Goal: Information Seeking & Learning: Learn about a topic

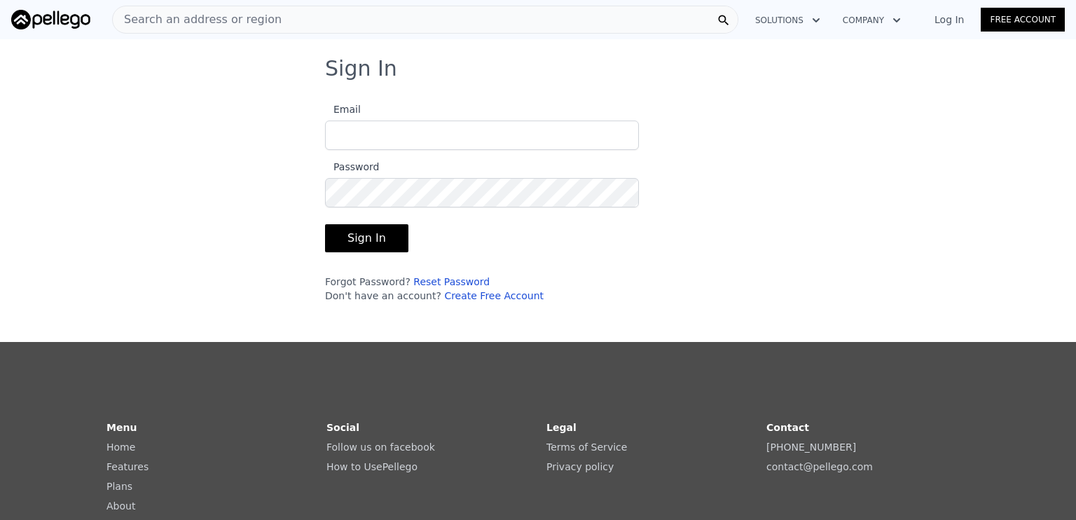
type input "[PERSON_NAME][EMAIL_ADDRESS][DOMAIN_NAME]"
click at [353, 238] on button "Sign In" at bounding box center [366, 238] width 83 height 28
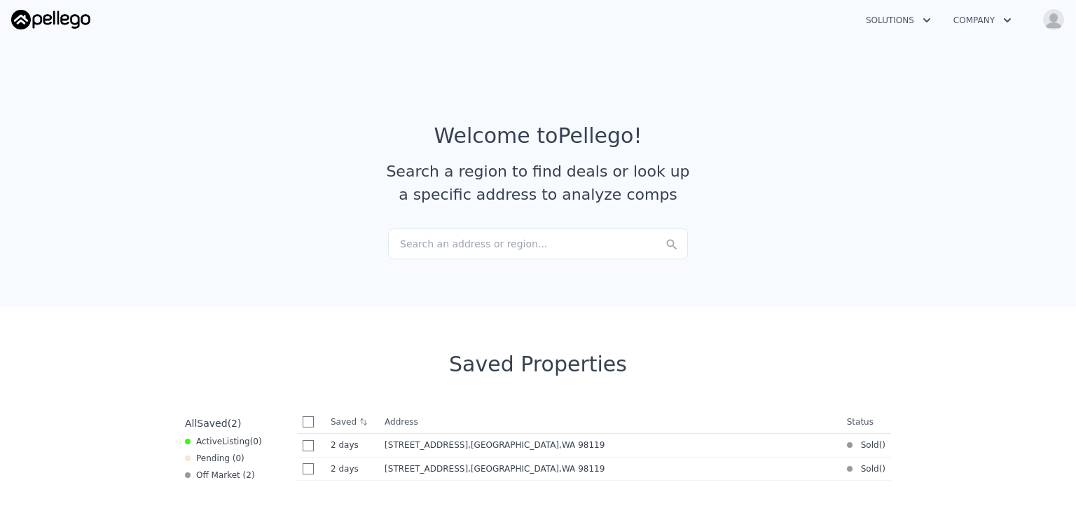
click at [426, 242] on div "Search an address or region..." at bounding box center [538, 243] width 300 height 31
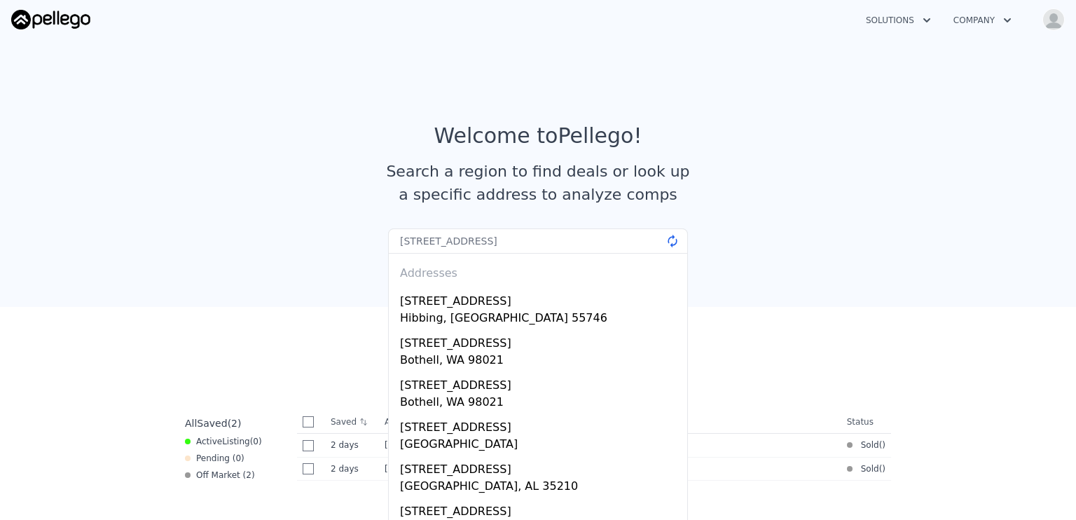
type input "[STREET_ADDRESS]"
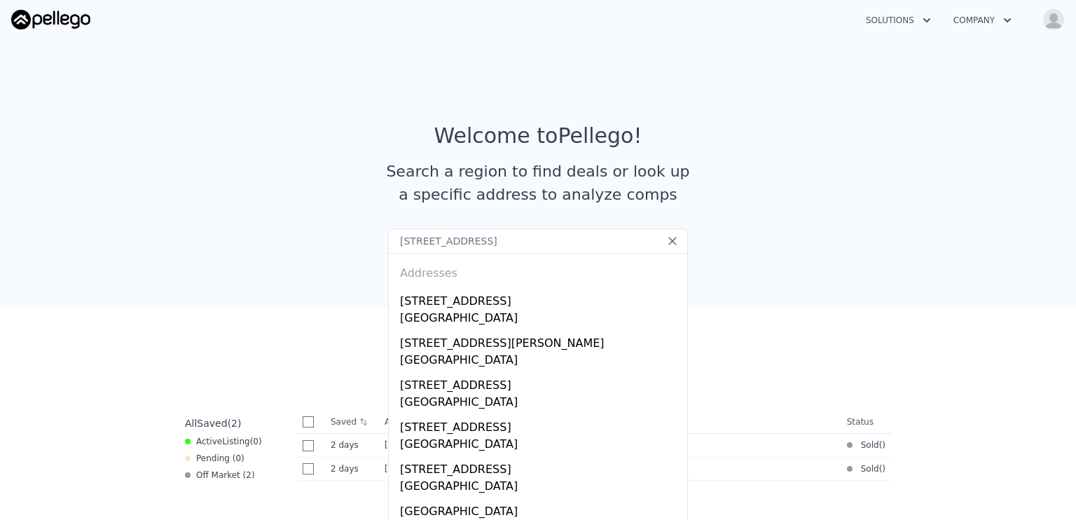
click at [724, 224] on article "Welcome to Pellego ! Search a region to find deals or look up a specific addres…" at bounding box center [538, 175] width 897 height 105
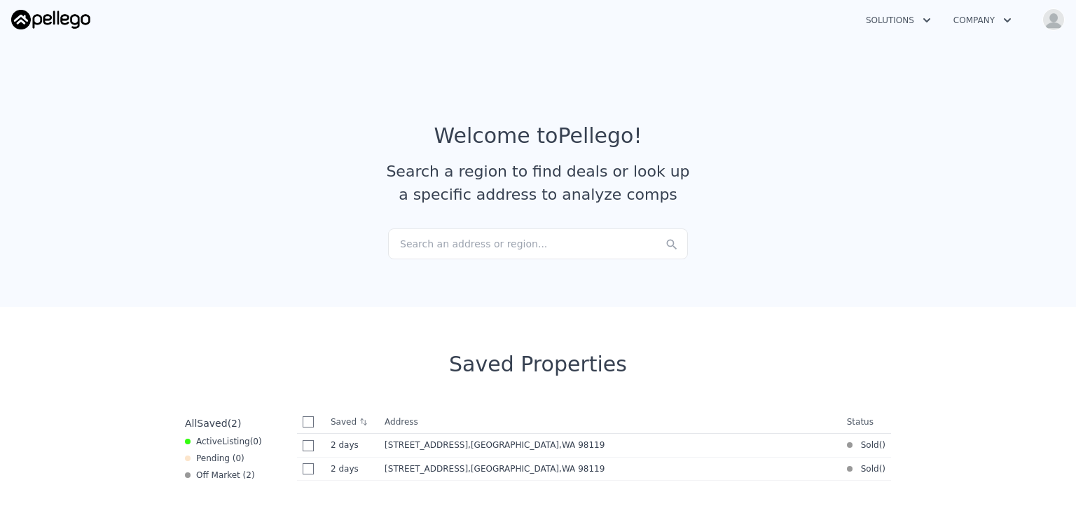
click at [589, 246] on div "Search an address or region..." at bounding box center [538, 243] width 300 height 31
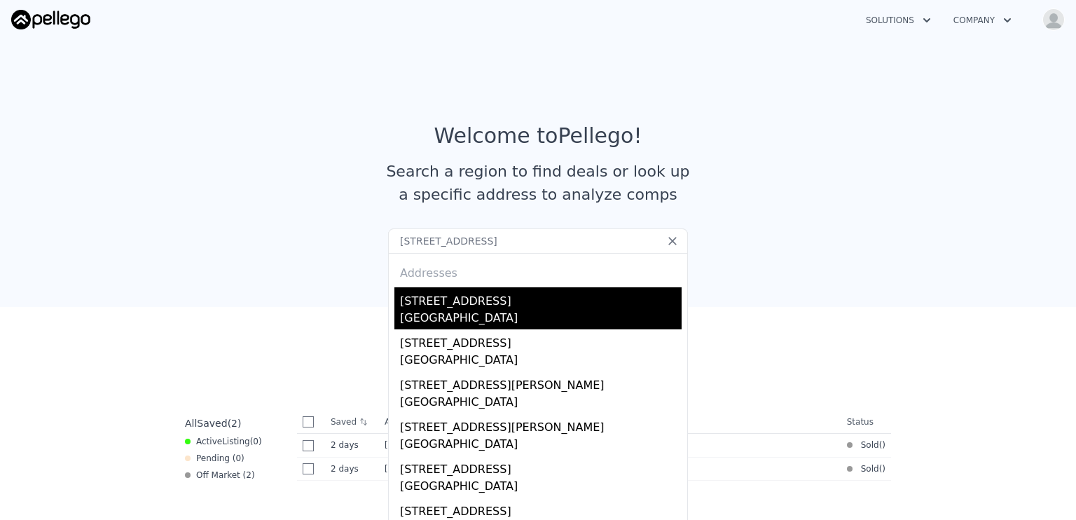
type input "[STREET_ADDRESS]"
click at [453, 305] on div "[STREET_ADDRESS]" at bounding box center [541, 298] width 282 height 22
